Goal: Information Seeking & Learning: Learn about a topic

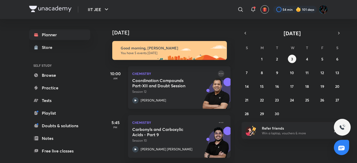
click at [218, 76] on icon at bounding box center [221, 73] width 6 height 6
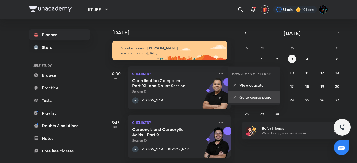
click at [249, 98] on p "Go to course page" at bounding box center [258, 97] width 36 height 6
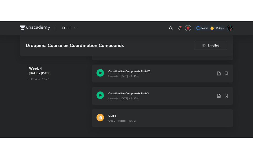
scroll to position [596, 0]
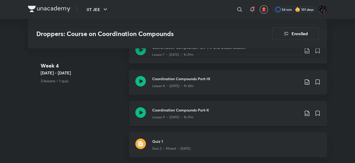
click at [306, 113] on icon at bounding box center [307, 113] width 6 height 6
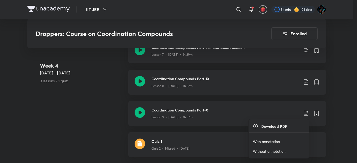
click at [273, 141] on p "With annotation" at bounding box center [266, 142] width 27 height 6
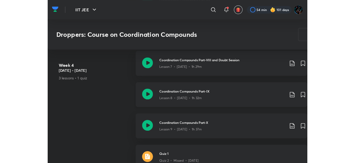
scroll to position [579, 0]
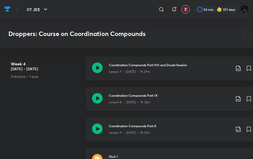
click at [237, 98] on icon at bounding box center [238, 99] width 6 height 6
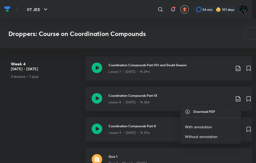
click at [204, 126] on p "With annotation" at bounding box center [198, 127] width 27 height 6
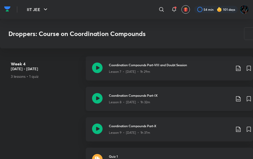
click at [156, 95] on h3 "Coordination Compounds Part-IX" at bounding box center [170, 95] width 122 height 5
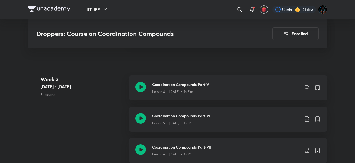
scroll to position [333, 0]
